Goal: Obtain resource: Obtain resource

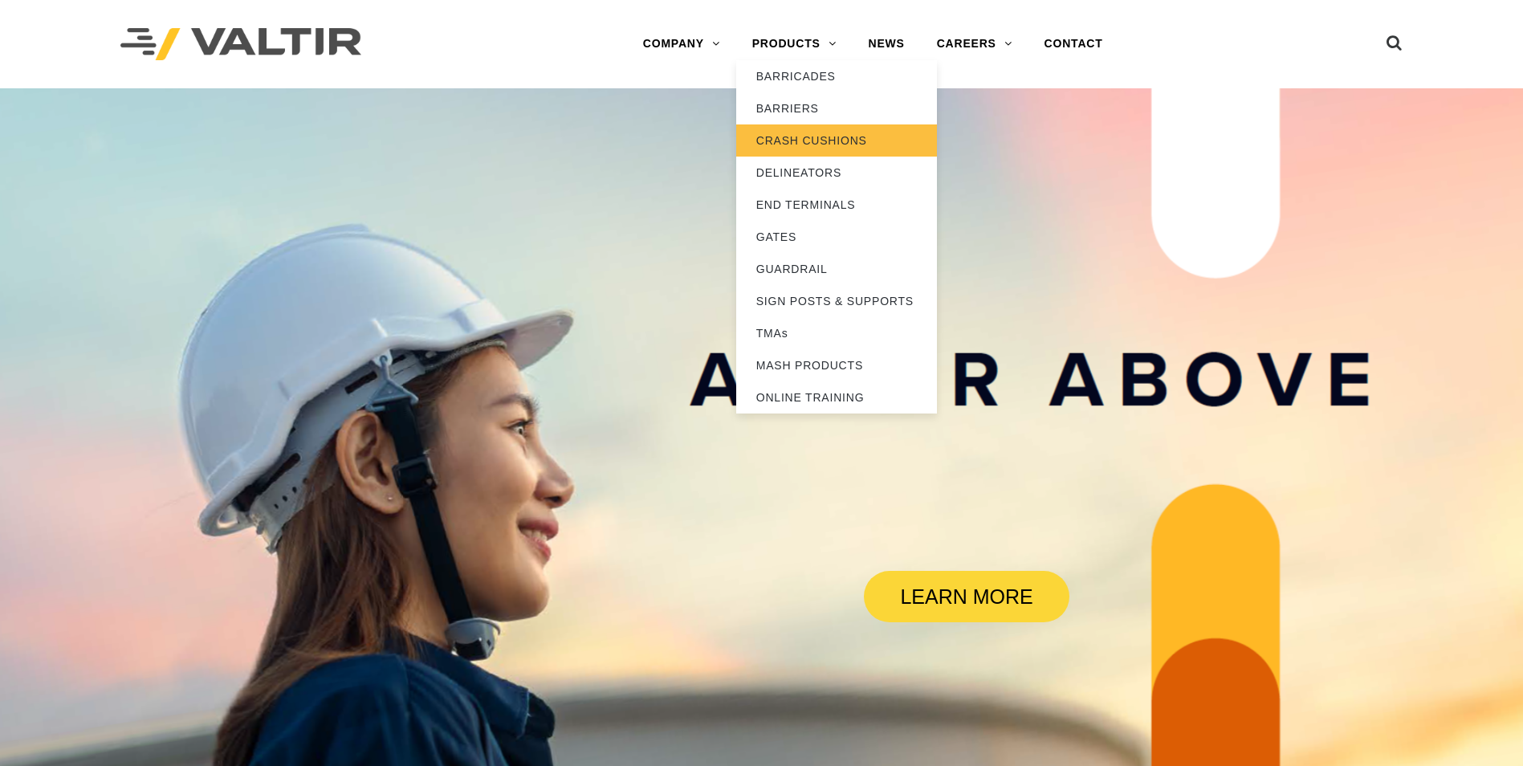
click at [832, 147] on link "CRASH CUSHIONS" at bounding box center [836, 140] width 201 height 32
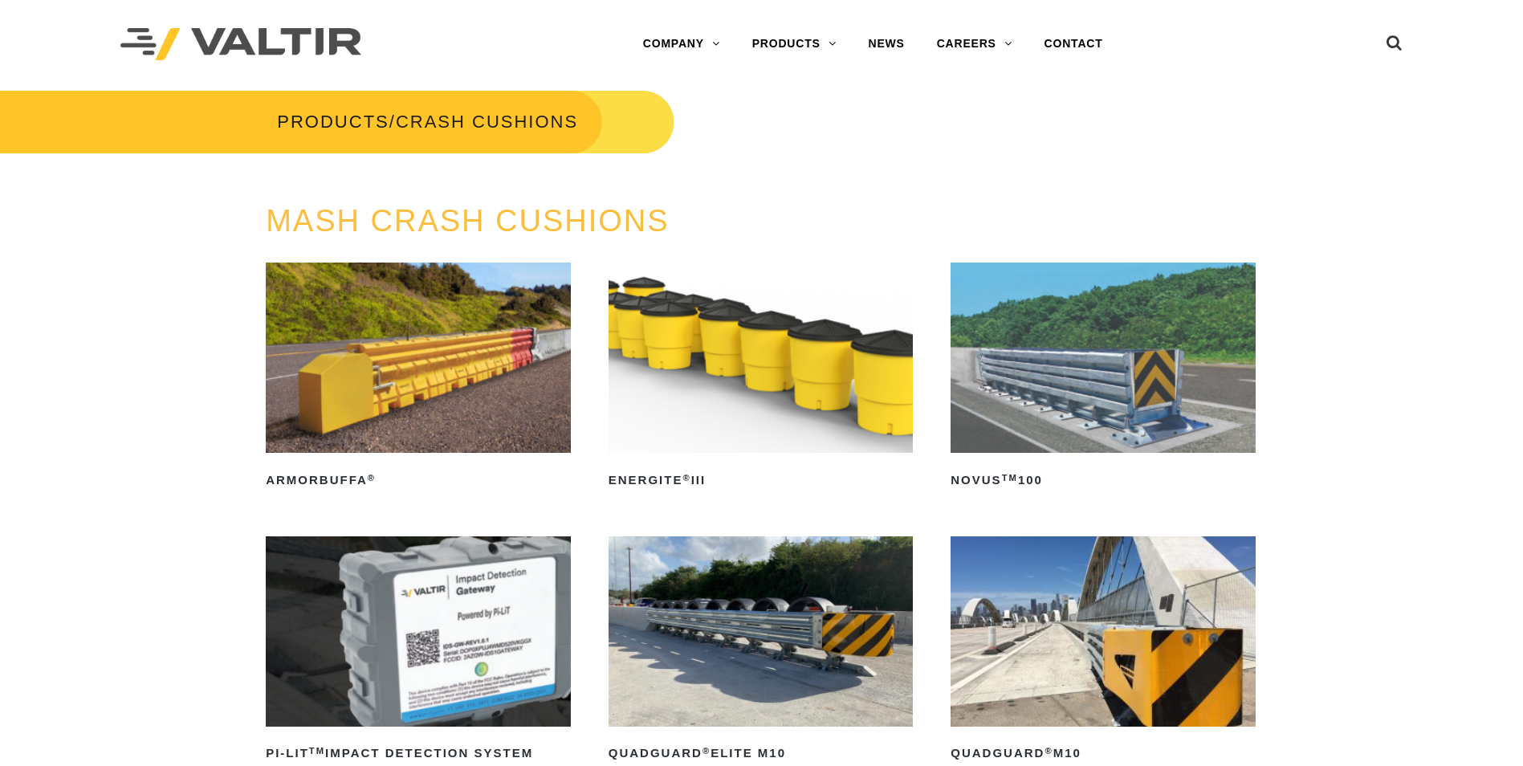
click at [778, 391] on img at bounding box center [761, 358] width 305 height 190
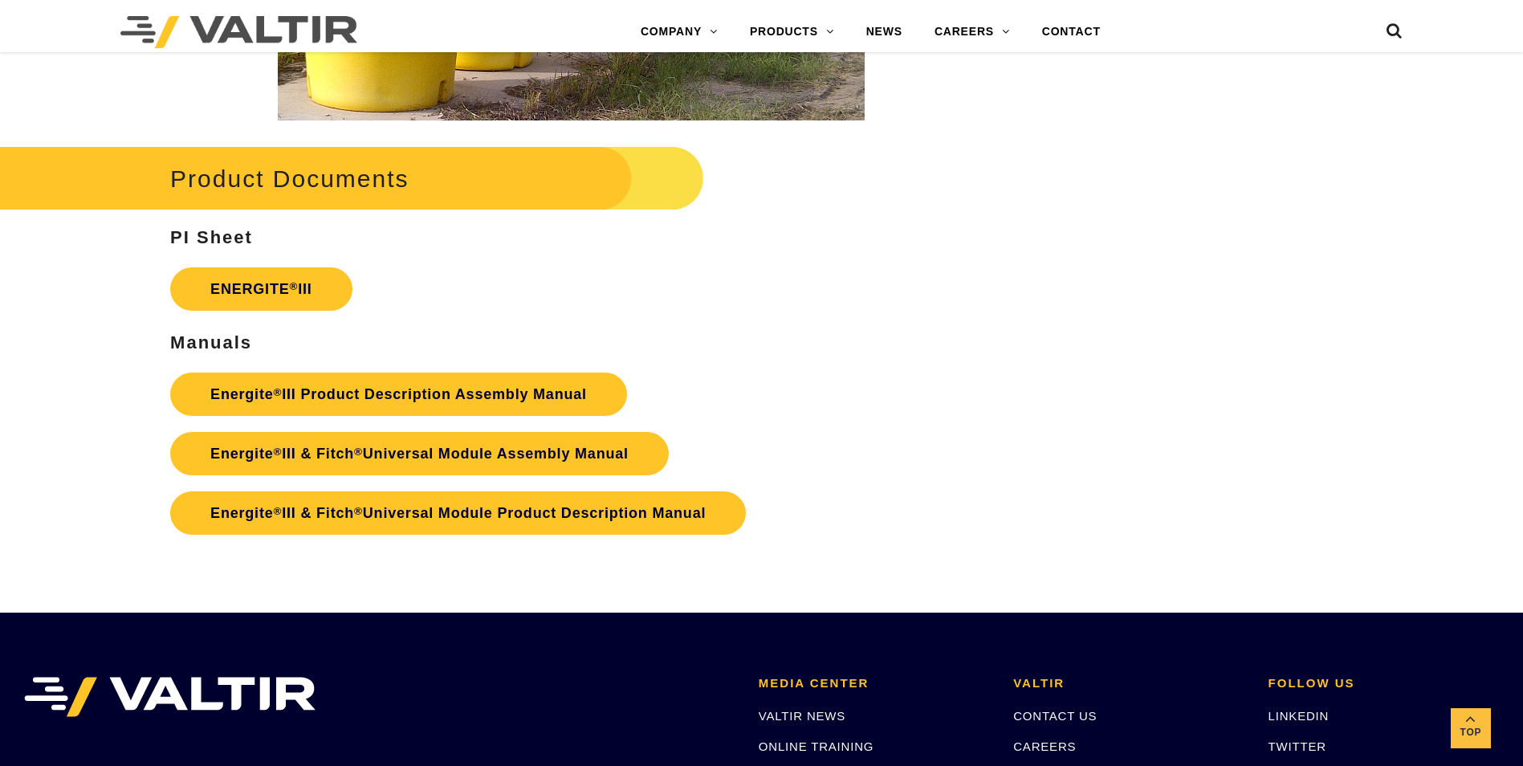
scroll to position [2810, 0]
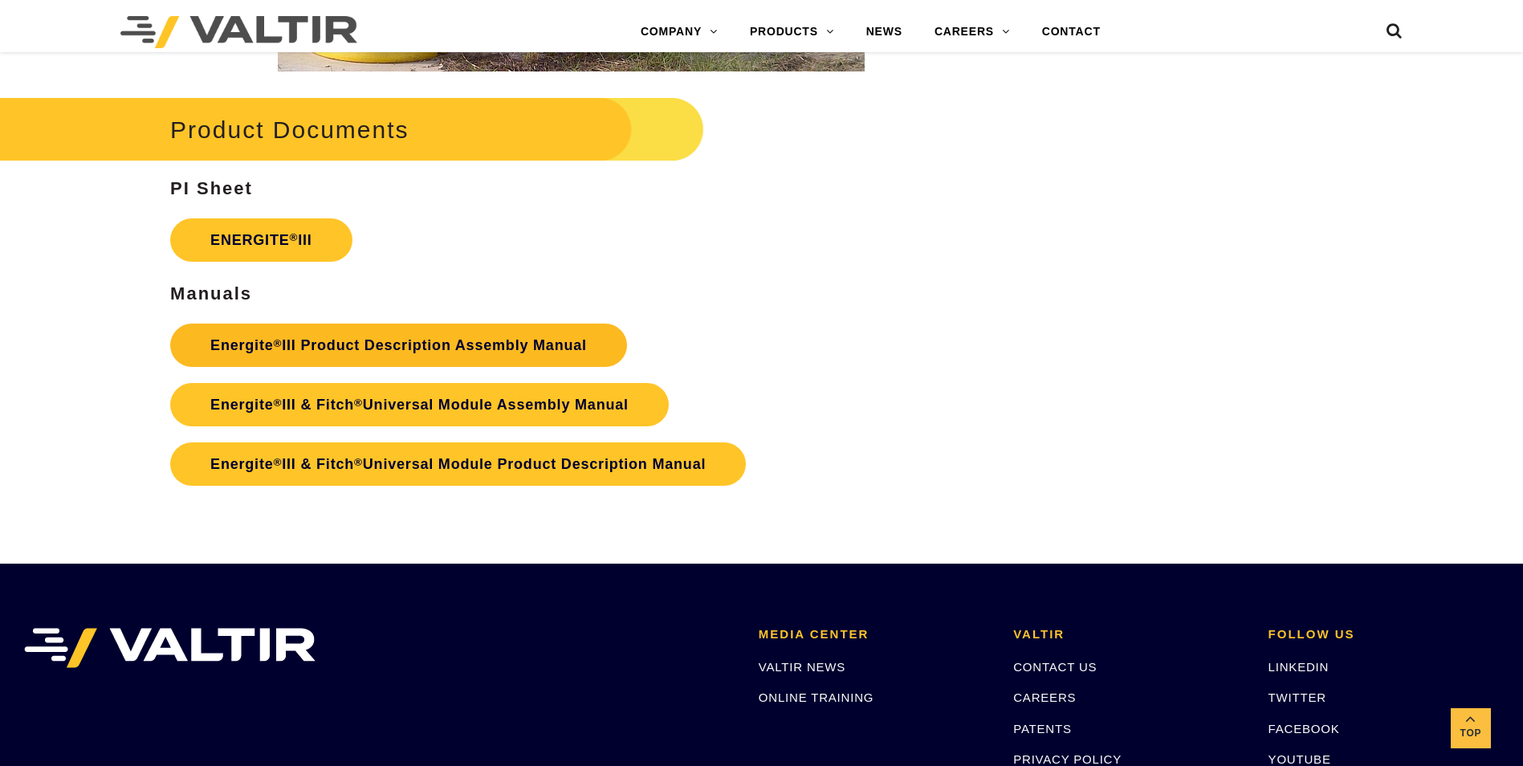
click at [541, 345] on link "Energite ® III Product Description Assembly Manual" at bounding box center [398, 345] width 457 height 43
